Goal: Information Seeking & Learning: Learn about a topic

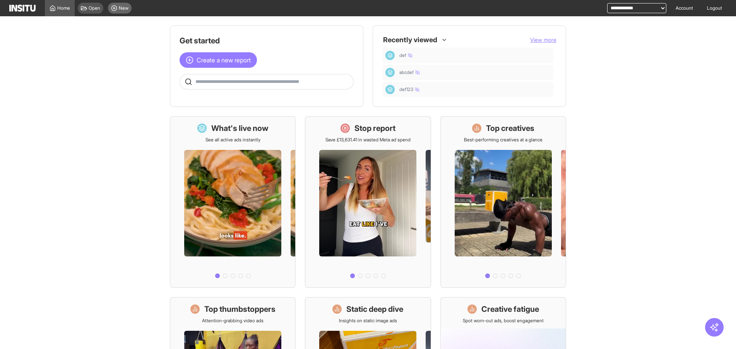
click at [127, 4] on div "New" at bounding box center [120, 8] width 24 height 11
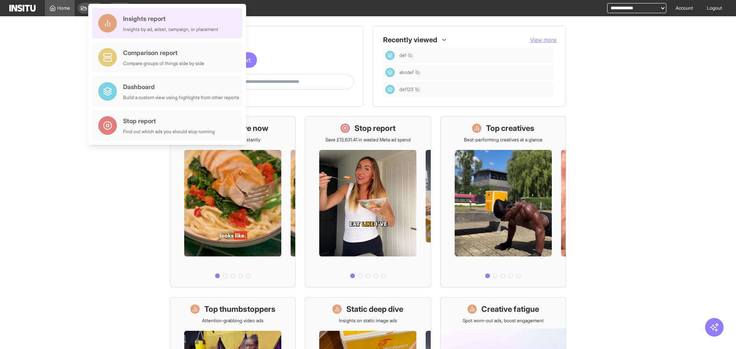
click at [168, 18] on div "Insights report" at bounding box center [170, 18] width 95 height 9
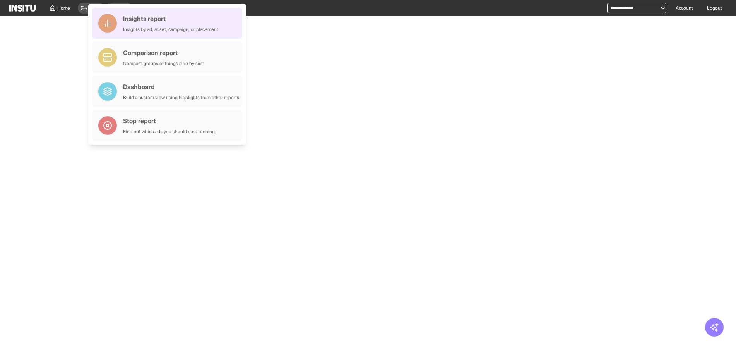
select select "**"
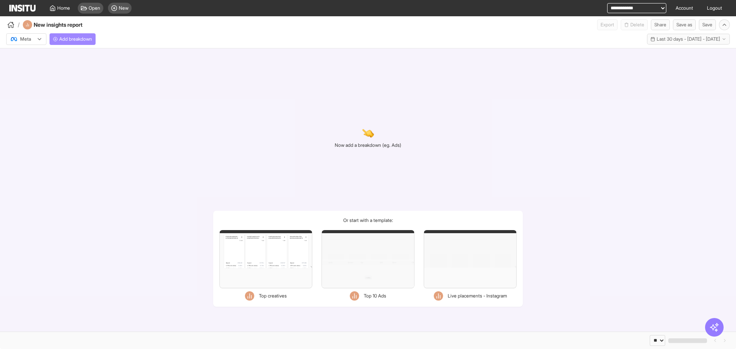
click at [82, 43] on button "Add breakdown" at bounding box center [73, 39] width 46 height 12
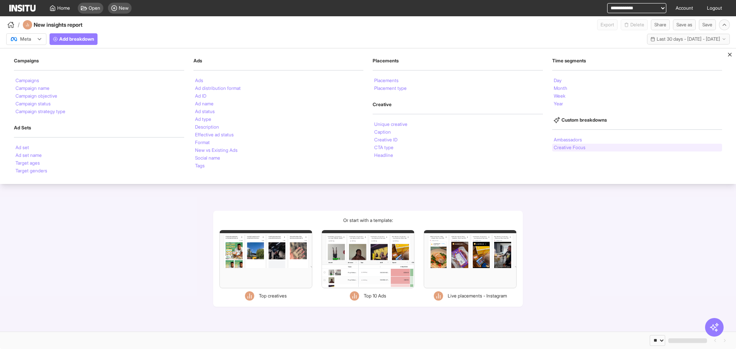
click at [559, 145] on li "Creative Focus" at bounding box center [570, 147] width 32 height 5
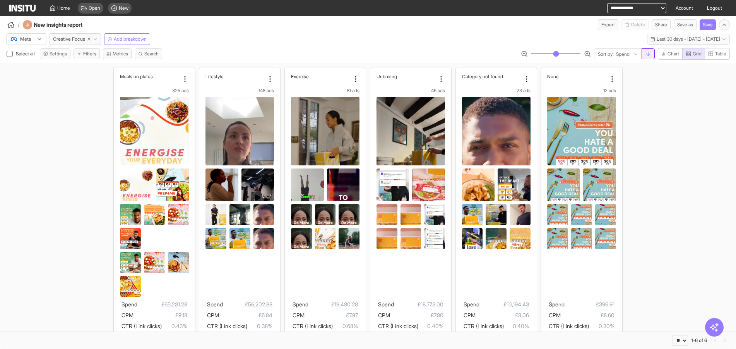
click at [651, 50] on button "button" at bounding box center [648, 53] width 13 height 11
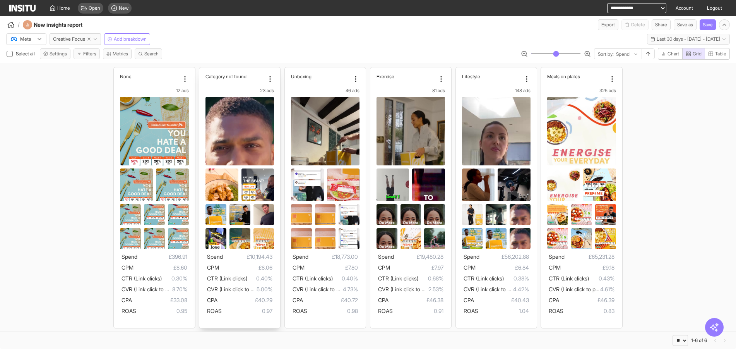
click at [237, 70] on div "Category not found 23 ads Spend £10,194.43 CPM £8.06 CTR (Link clicks) 0.40% CV…" at bounding box center [239, 197] width 81 height 261
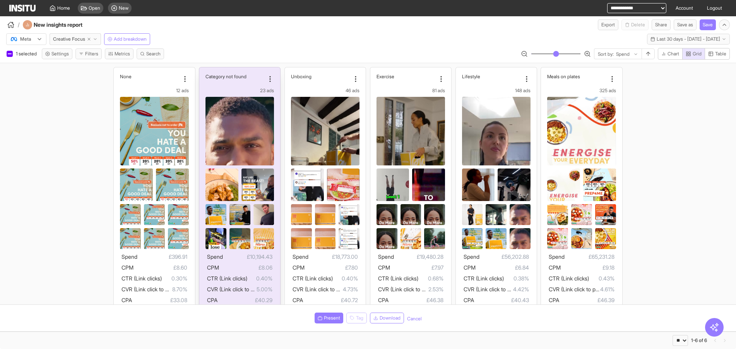
click at [257, 267] on span "£8.06" at bounding box center [245, 267] width 53 height 9
